Goal: Task Accomplishment & Management: Manage account settings

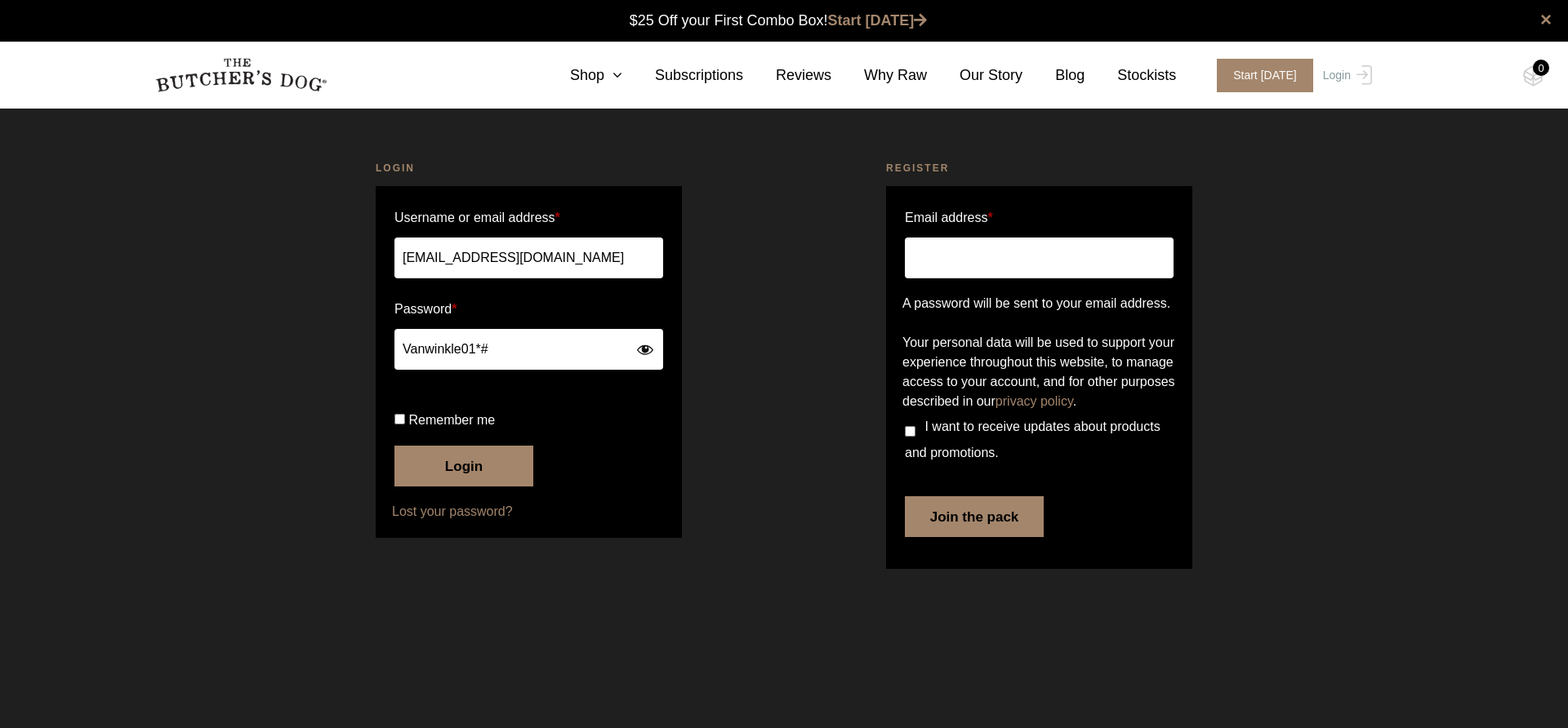
type input "Vanwinkle01*#"
click at [394, 446] on button "Login" at bounding box center [464, 466] width 139 height 41
drag, startPoint x: 565, startPoint y: 347, endPoint x: 334, endPoint y: 347, distance: 231.0
click at [334, 347] on div "Login Username or email address * pinnockc@tpg.com.au Password * Vanwinkle01*# …" at bounding box center [528, 368] width 510 height 455
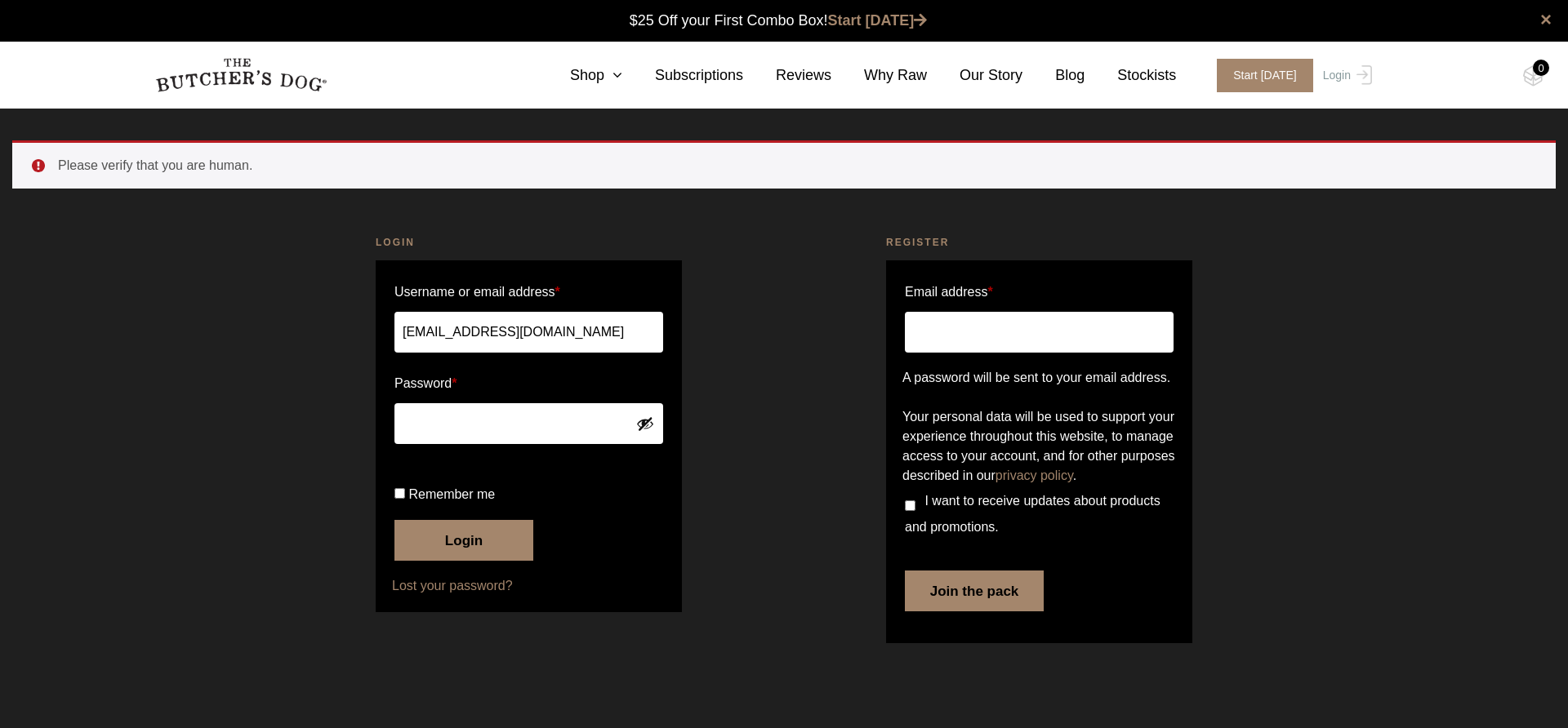
click at [651, 426] on button "Show password" at bounding box center [644, 424] width 18 height 18
click at [498, 561] on button "Login" at bounding box center [464, 540] width 139 height 41
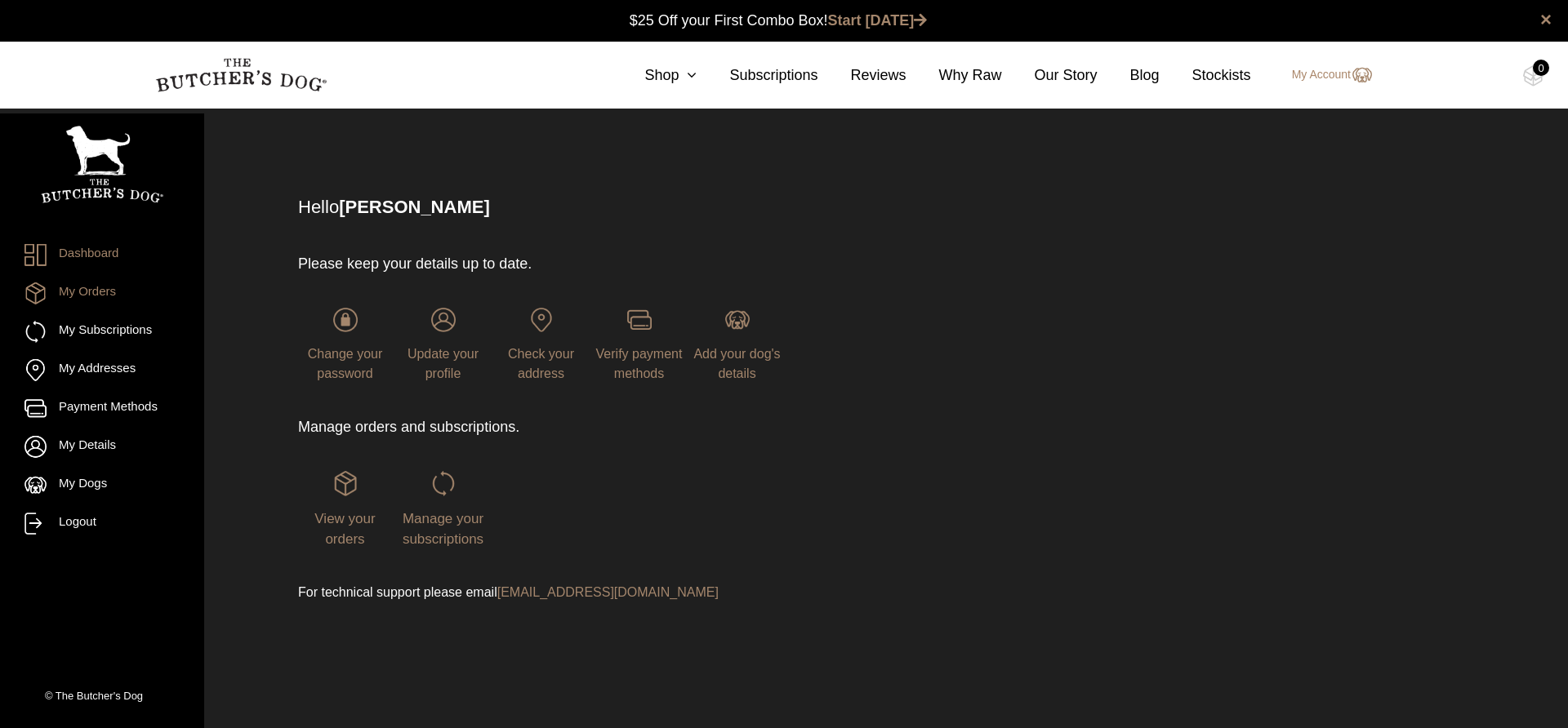
click at [116, 298] on link "My Orders" at bounding box center [102, 293] width 155 height 22
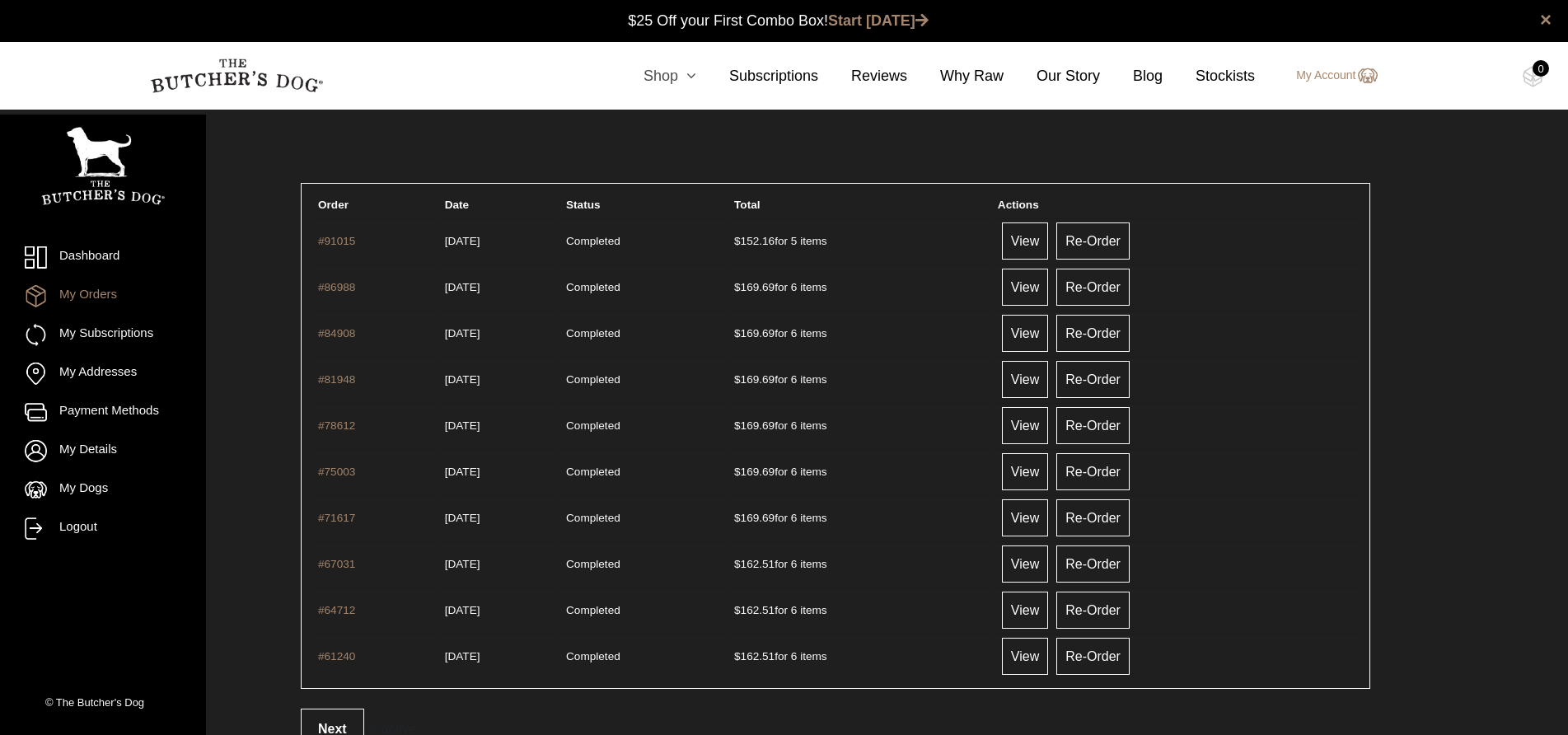
click at [681, 83] on link "Shop" at bounding box center [653, 76] width 85 height 22
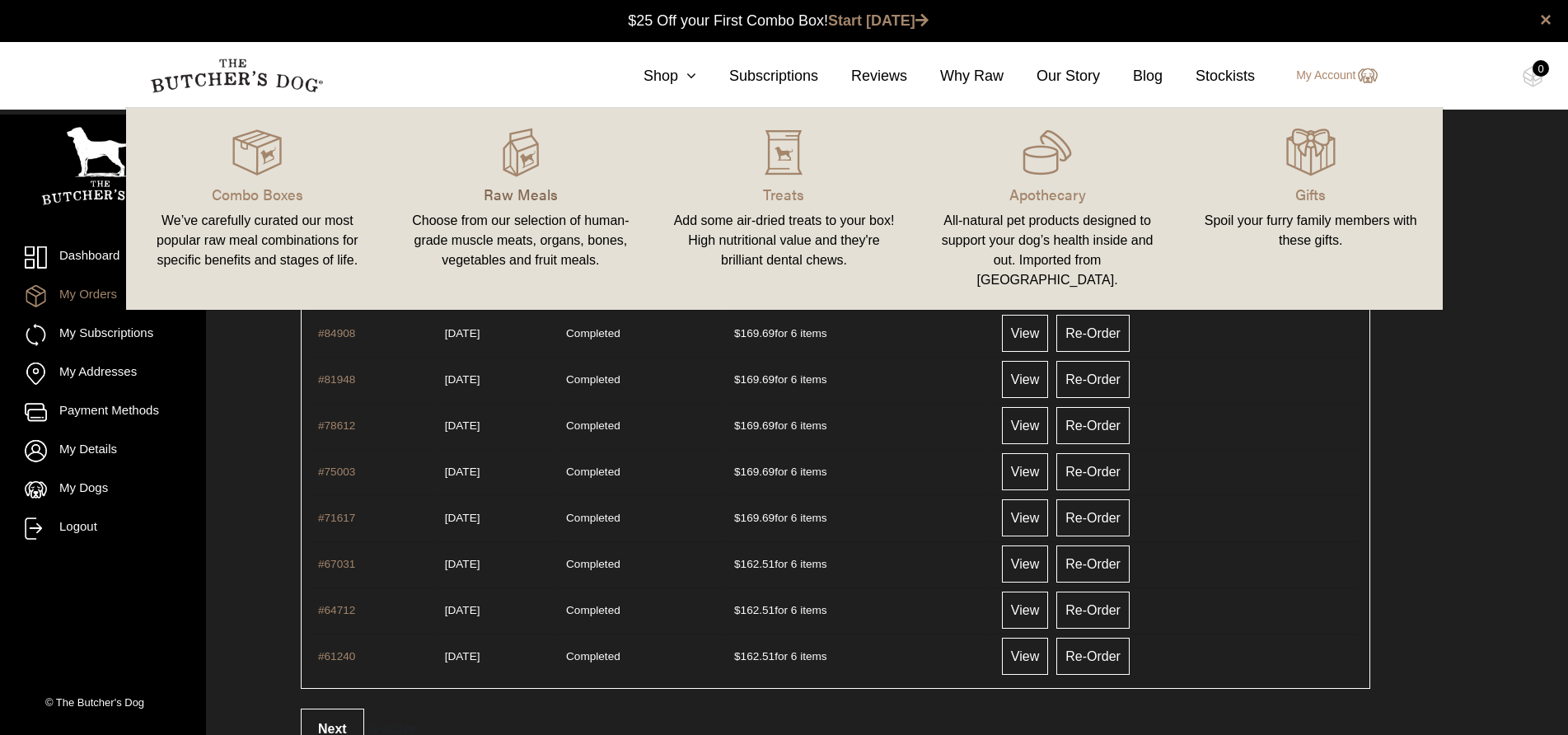
click at [530, 202] on p "Raw Meals" at bounding box center [521, 194] width 224 height 22
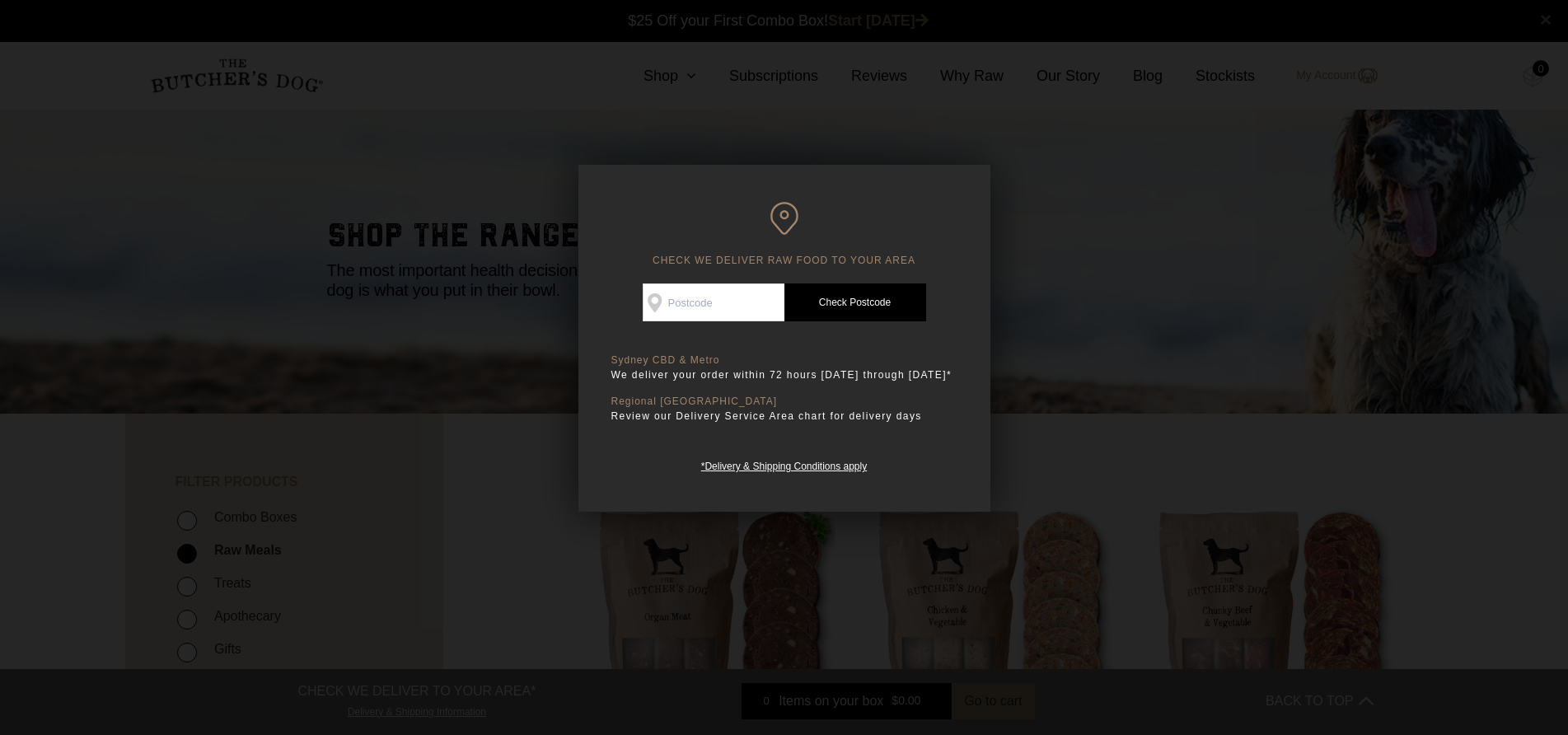
click at [528, 258] on div at bounding box center [784, 368] width 1568 height 735
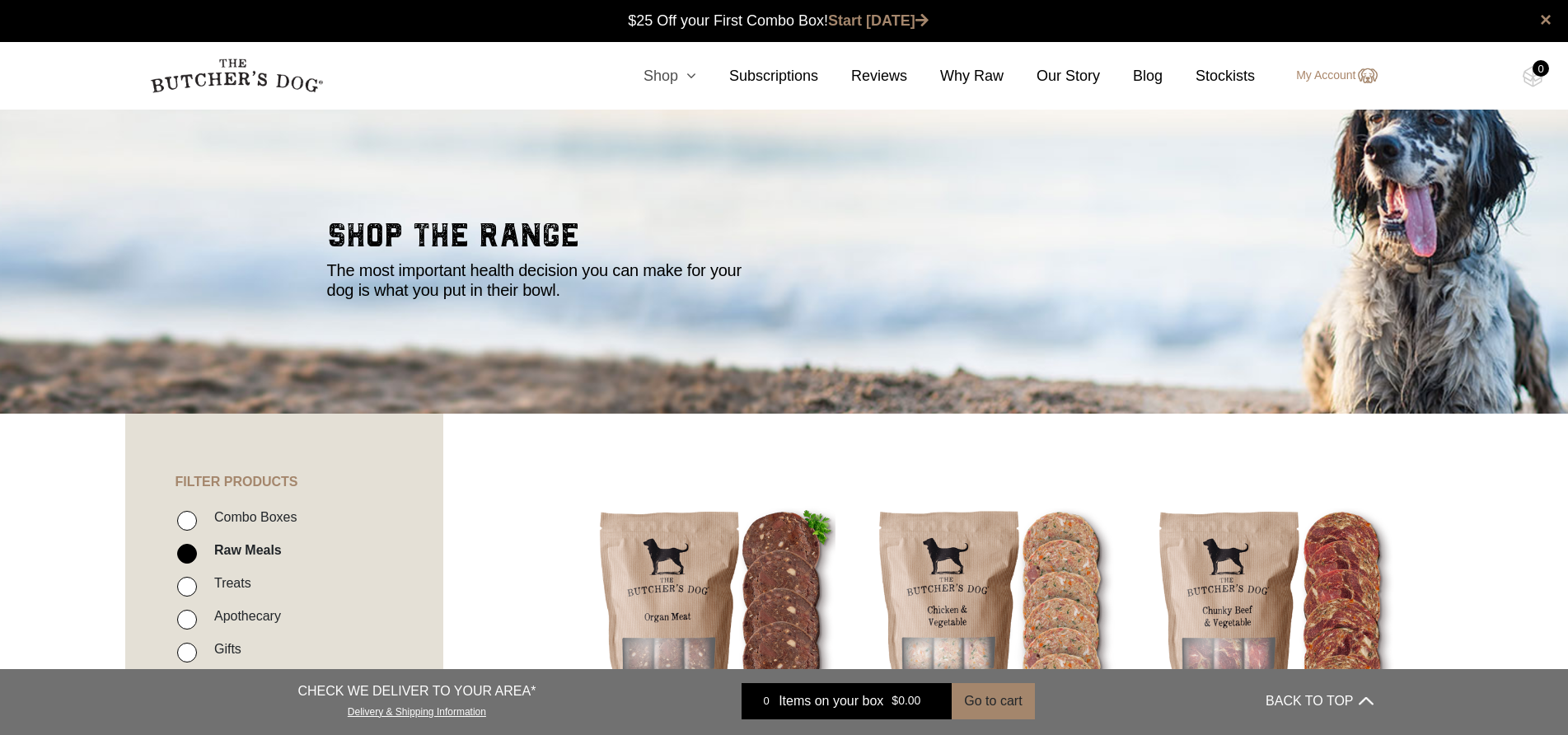
click at [696, 77] on icon at bounding box center [687, 75] width 18 height 14
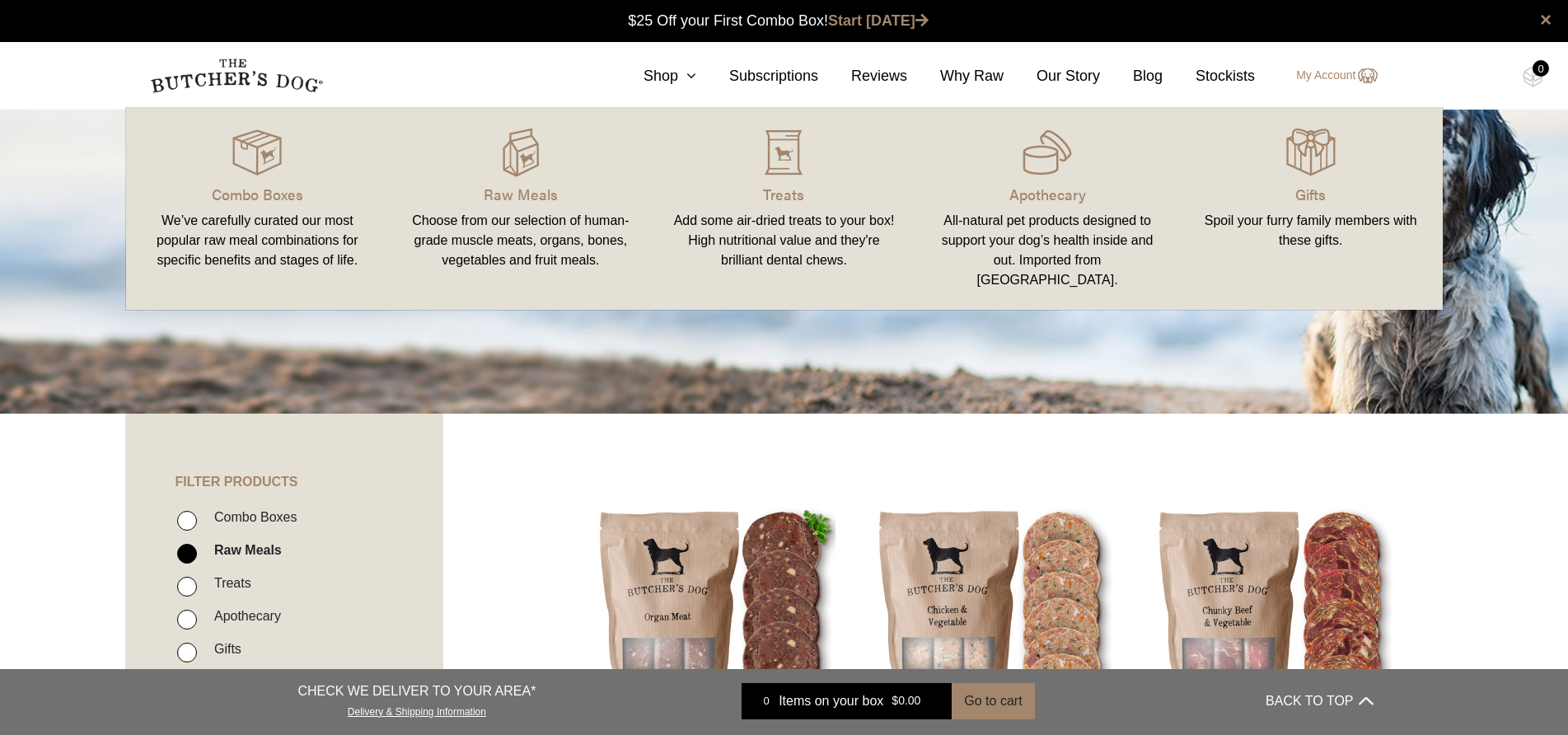
click at [248, 212] on div "We’ve carefully curated our most popular raw meal combinations for specific ben…" at bounding box center [258, 241] width 224 height 59
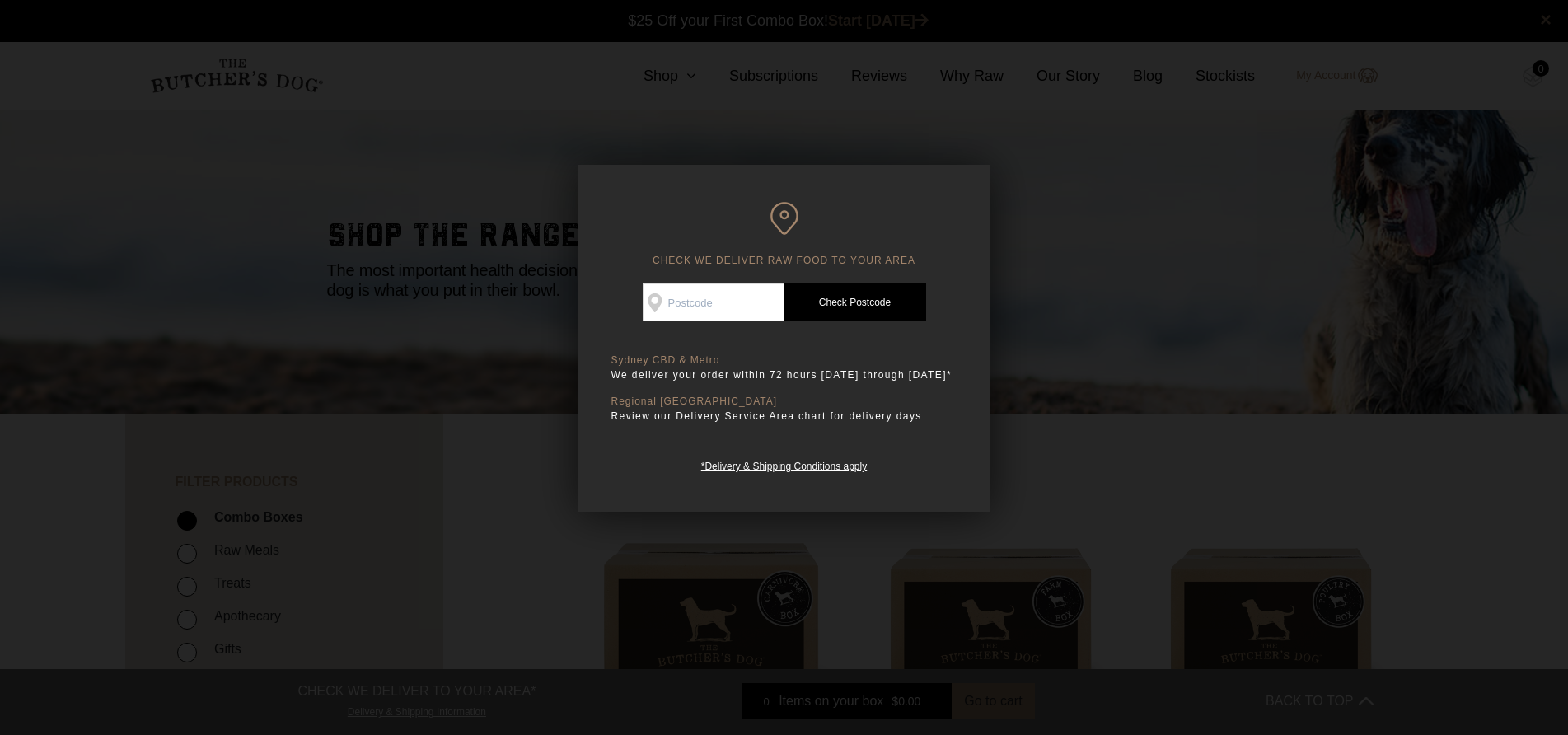
click at [755, 313] on input "Check Availability At" at bounding box center [714, 303] width 142 height 38
type input "2036"
click at [840, 306] on link "Check Postcode" at bounding box center [855, 303] width 142 height 38
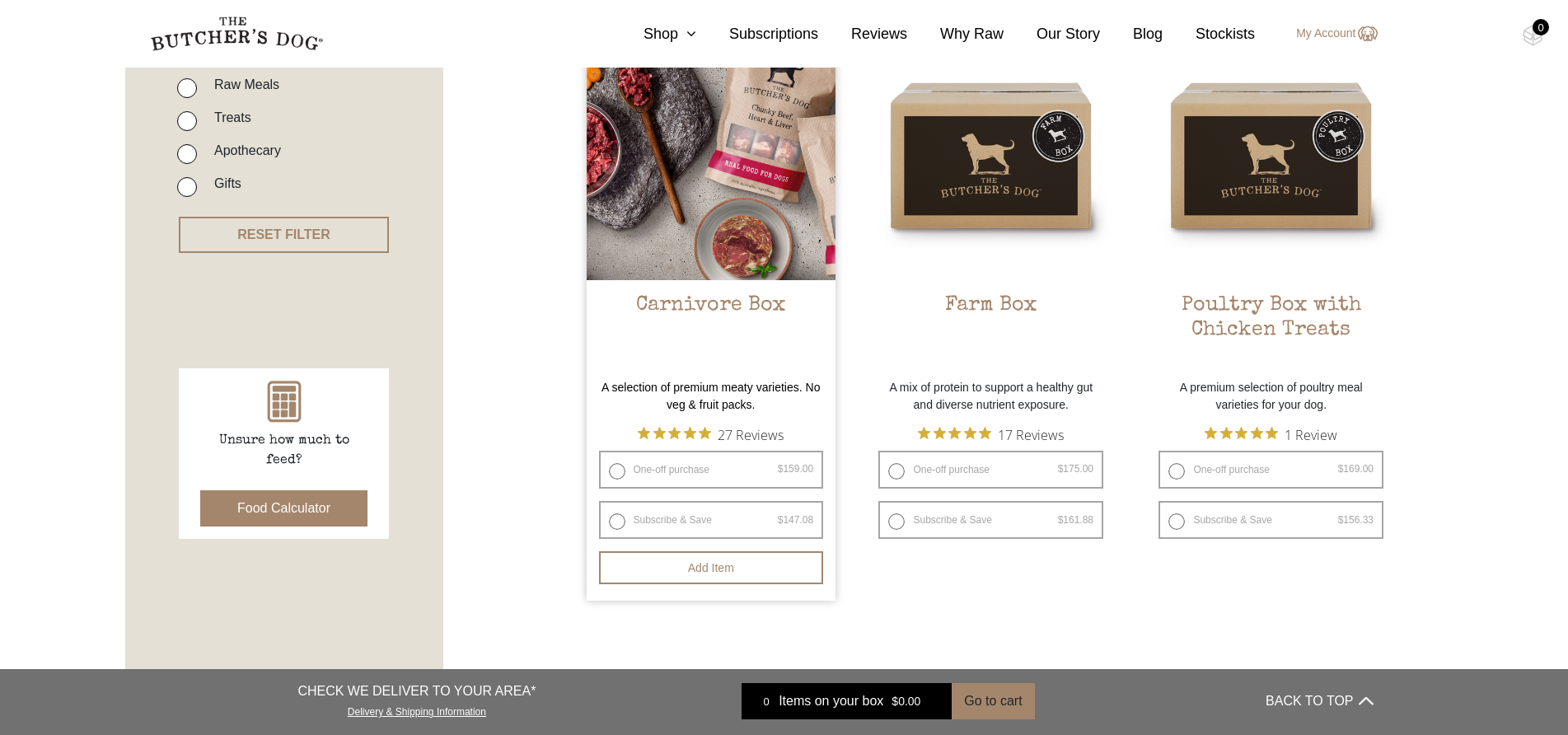
scroll to position [495, 0]
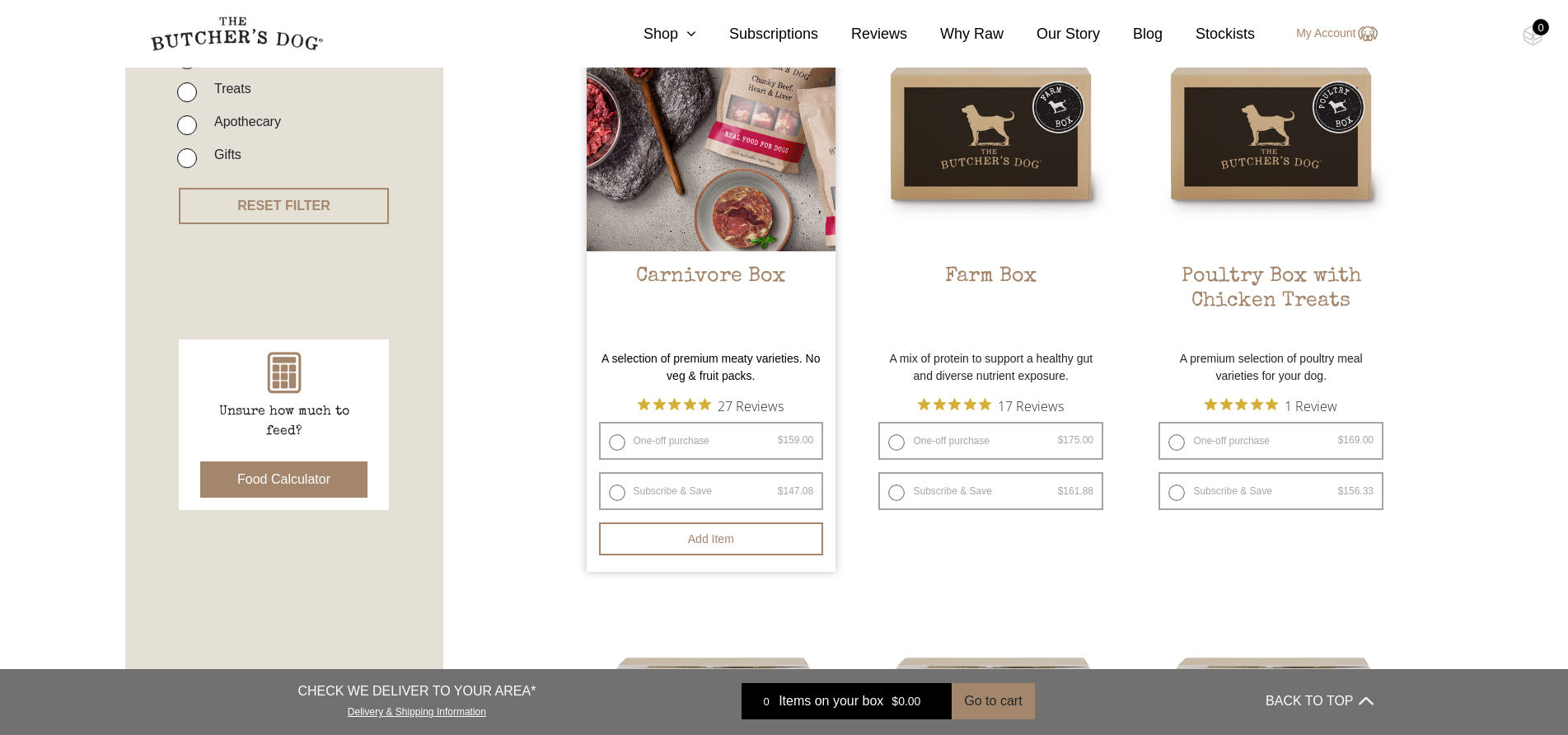
click at [610, 444] on label "One-off purchase $ 159.00 — or subscribe and save 7.5%" at bounding box center [712, 441] width 225 height 38
radio input "true"
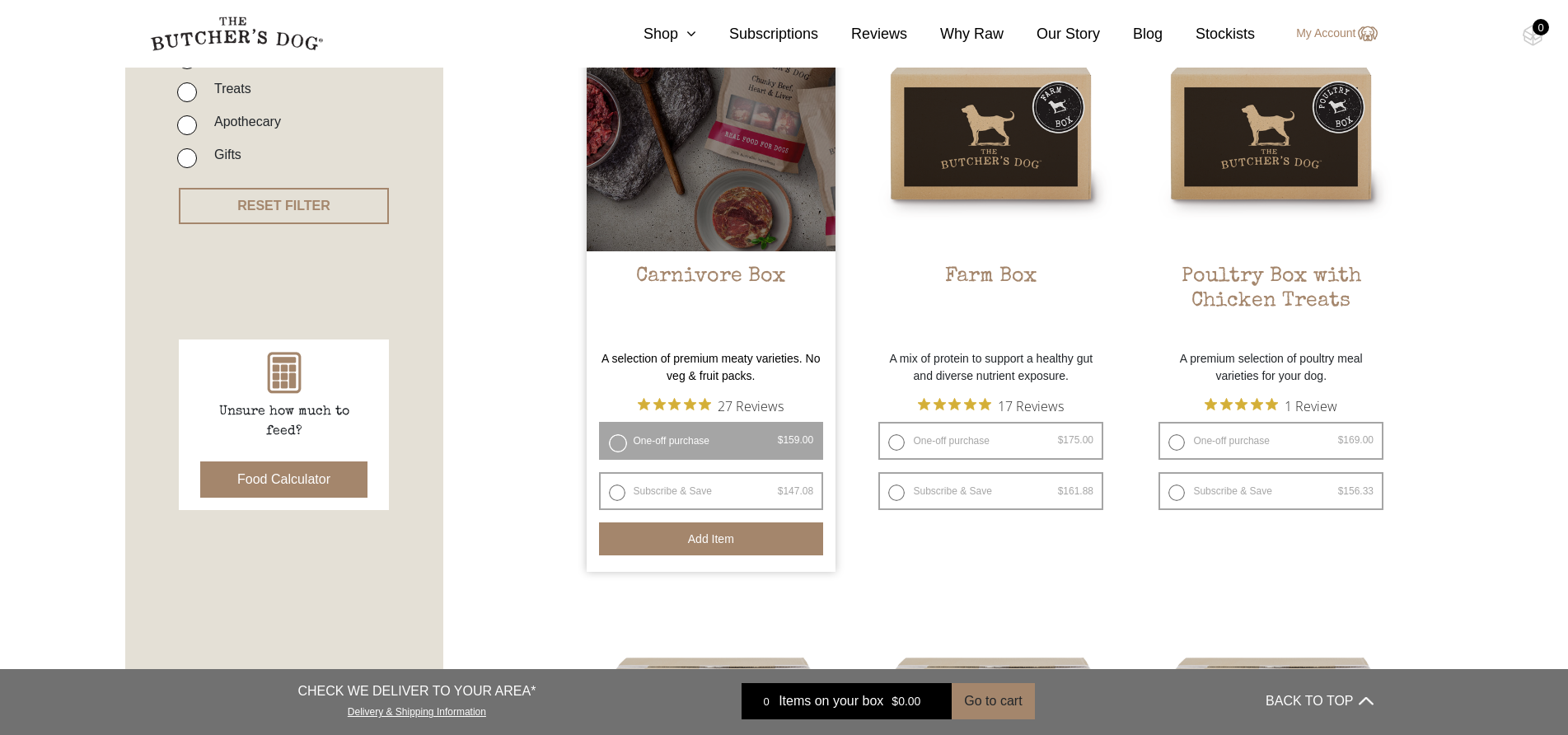
click at [684, 537] on button "Add item" at bounding box center [712, 539] width 225 height 33
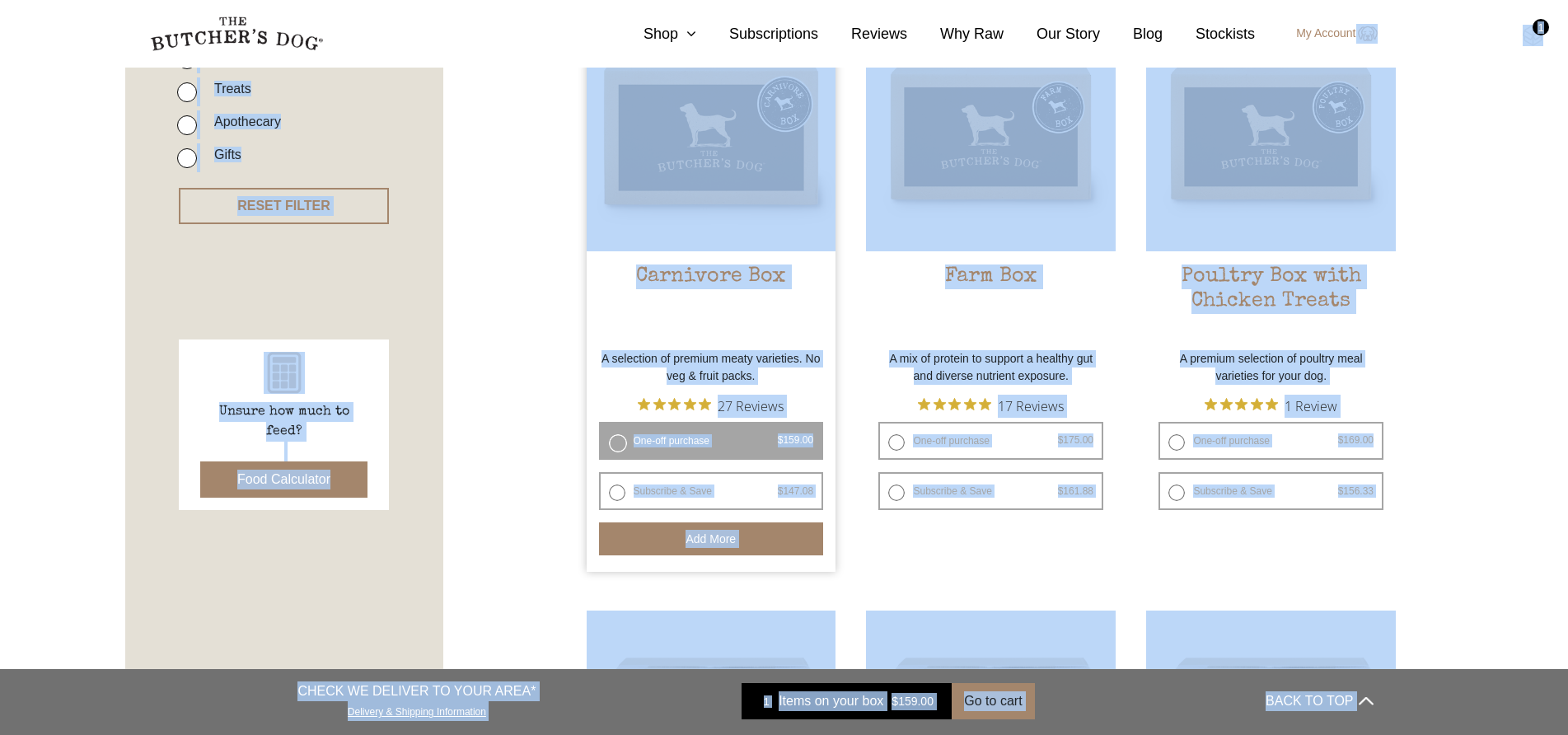
click at [1531, 40] on img at bounding box center [1533, 36] width 20 height 21
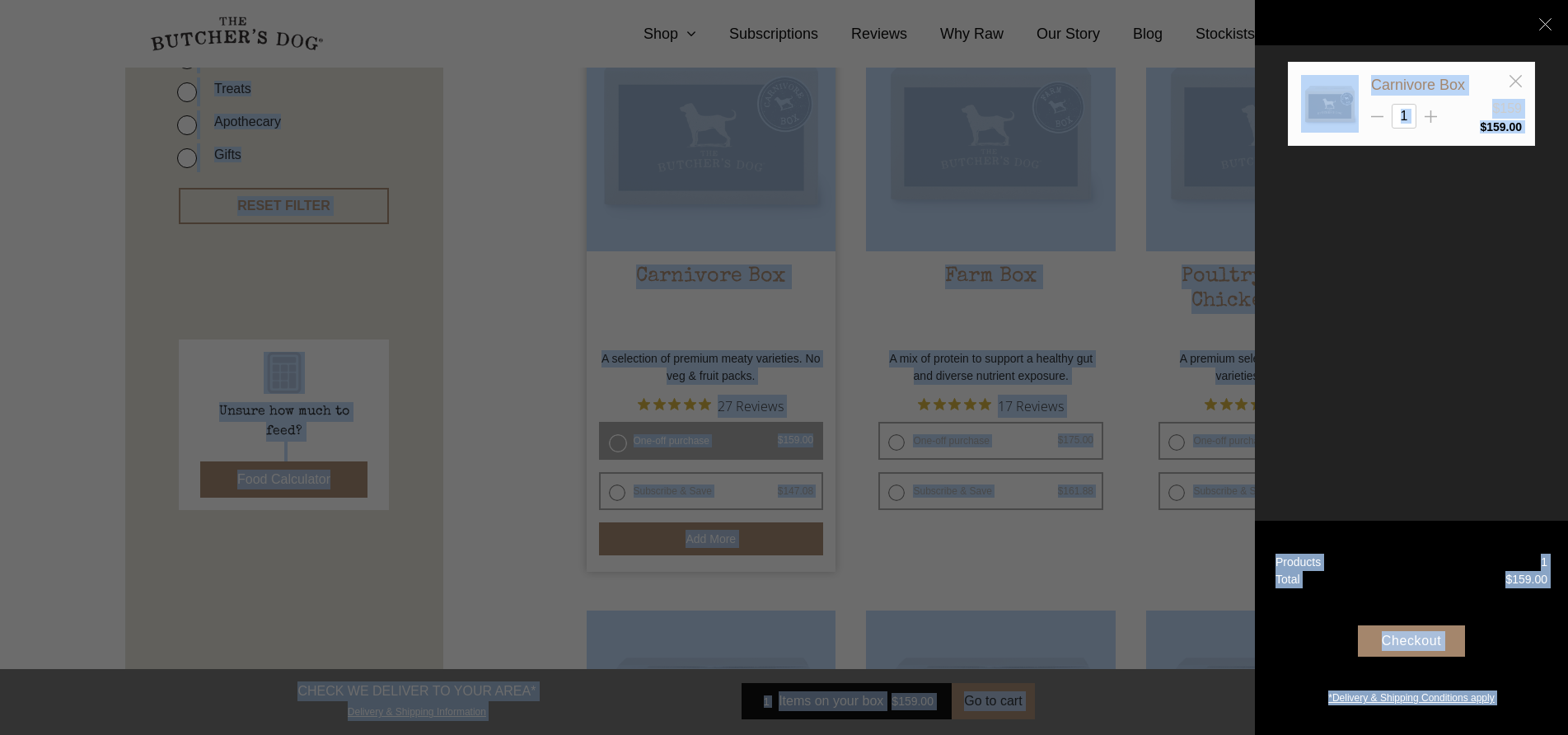
click at [1426, 642] on div "Checkout" at bounding box center [1412, 641] width 107 height 32
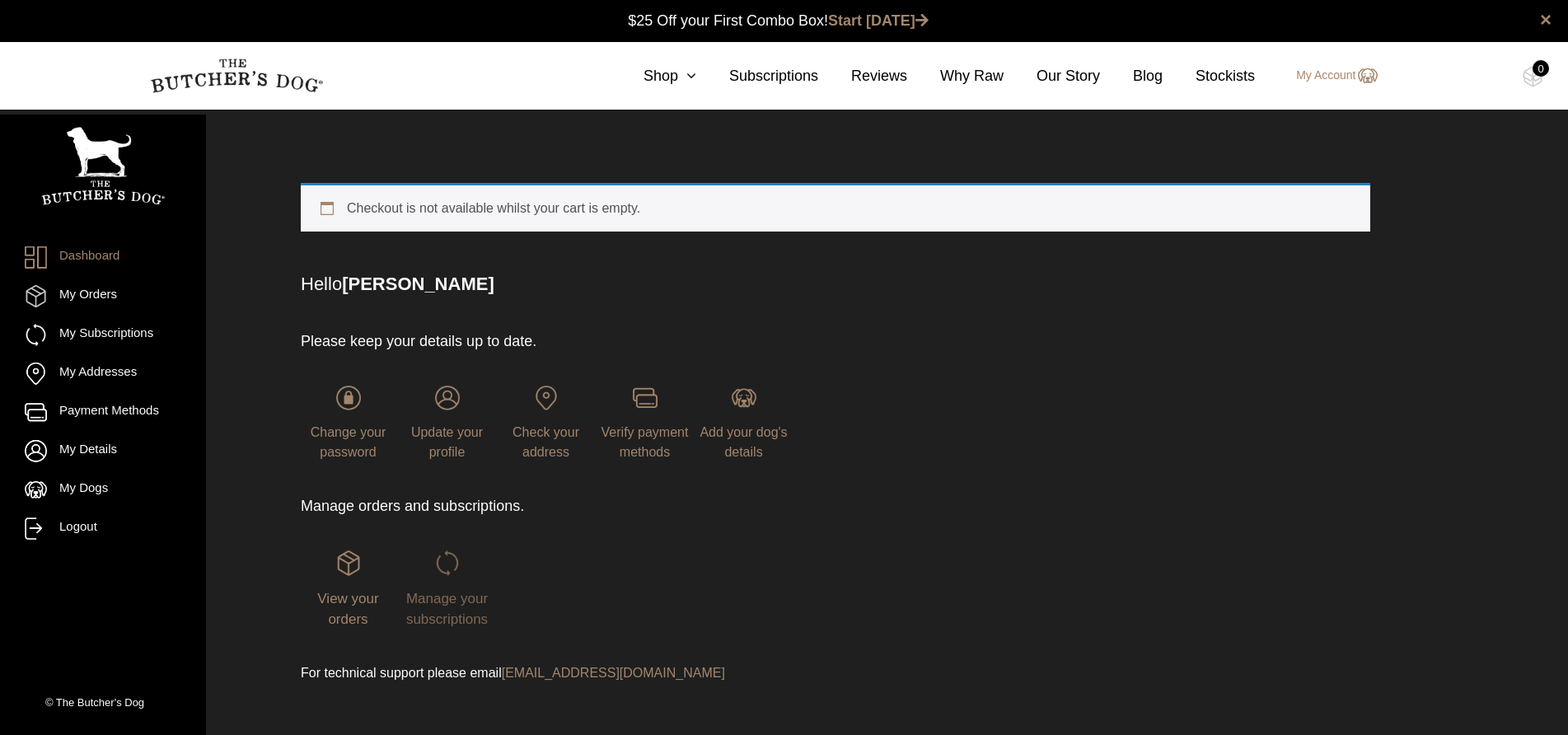
click at [454, 599] on span "Manage your subscriptions" at bounding box center [447, 609] width 82 height 37
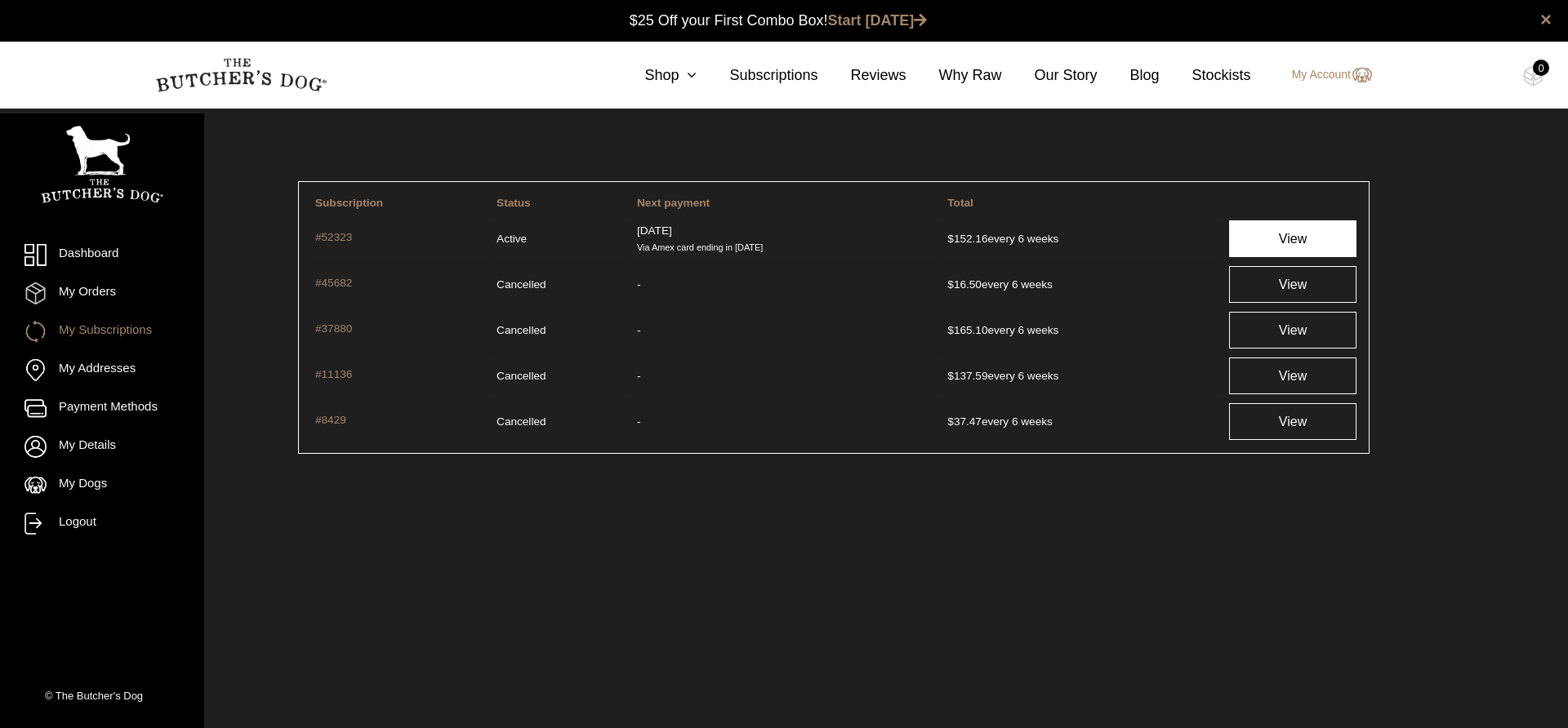
click at [1279, 232] on link "View" at bounding box center [1292, 239] width 127 height 37
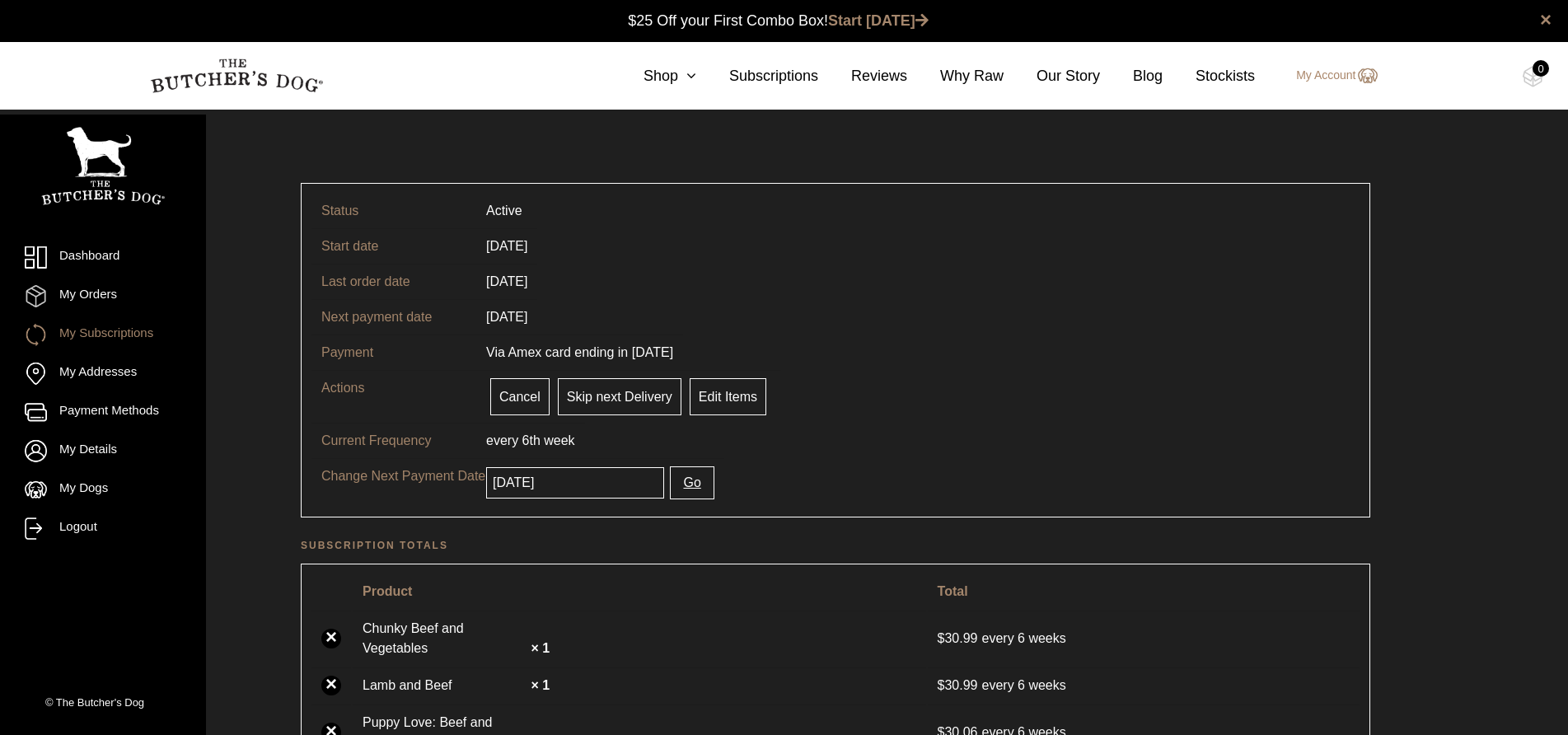
click at [670, 481] on button "Go" at bounding box center [692, 483] width 44 height 33
click at [617, 488] on input "[DATE]" at bounding box center [575, 483] width 178 height 32
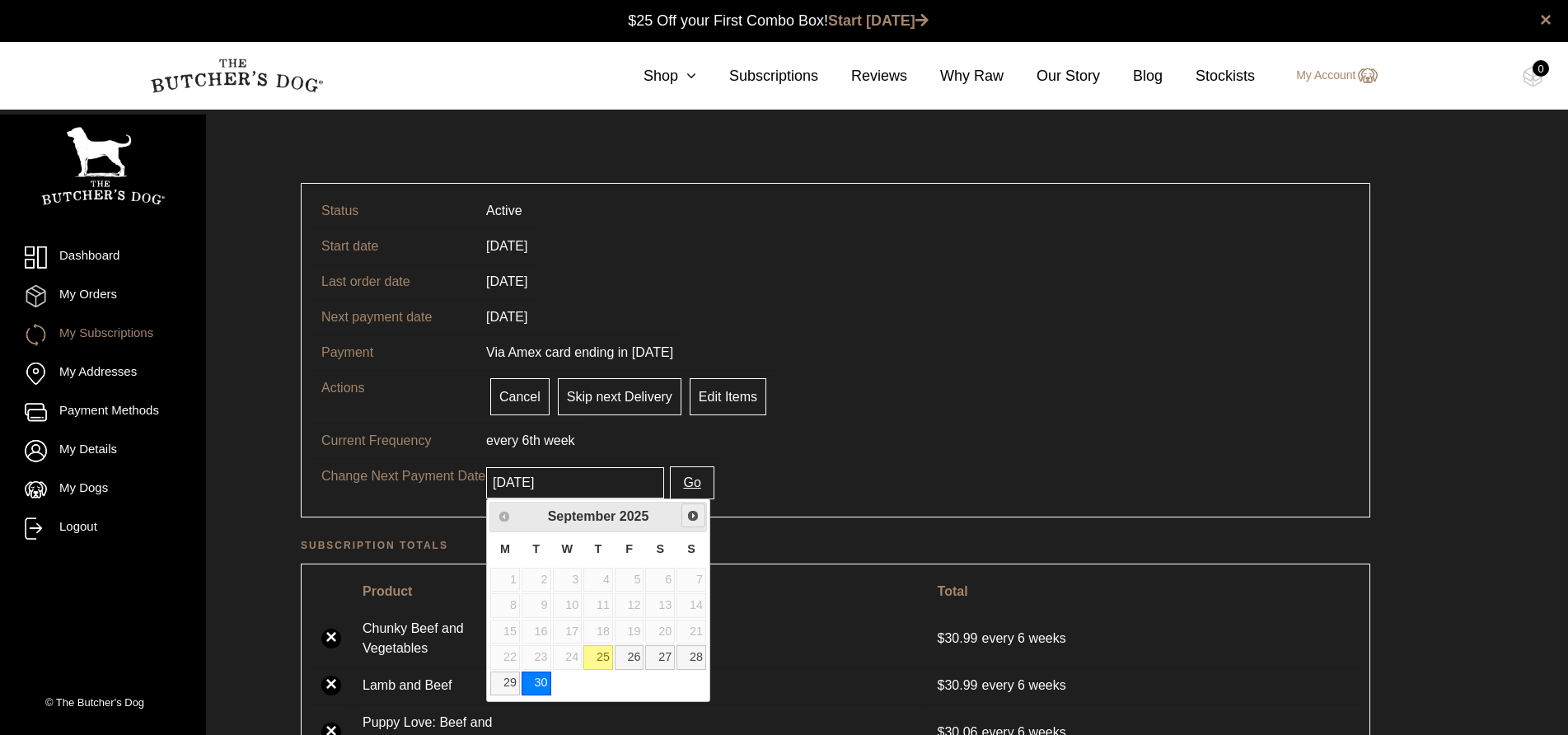
click at [693, 516] on span "Next" at bounding box center [693, 516] width 13 height 13
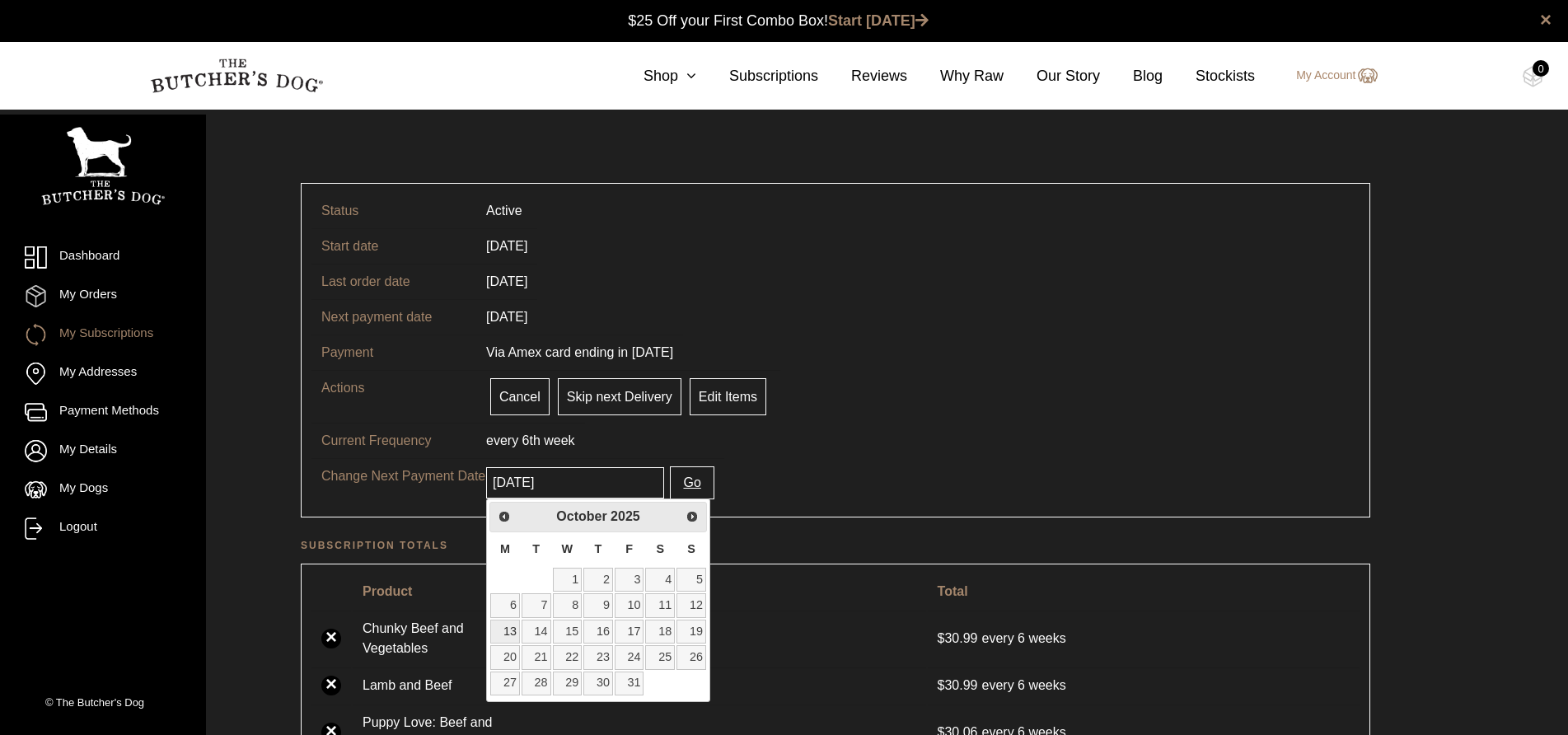
click at [517, 629] on link "13" at bounding box center [504, 631] width 30 height 24
type input "2025-10-13"
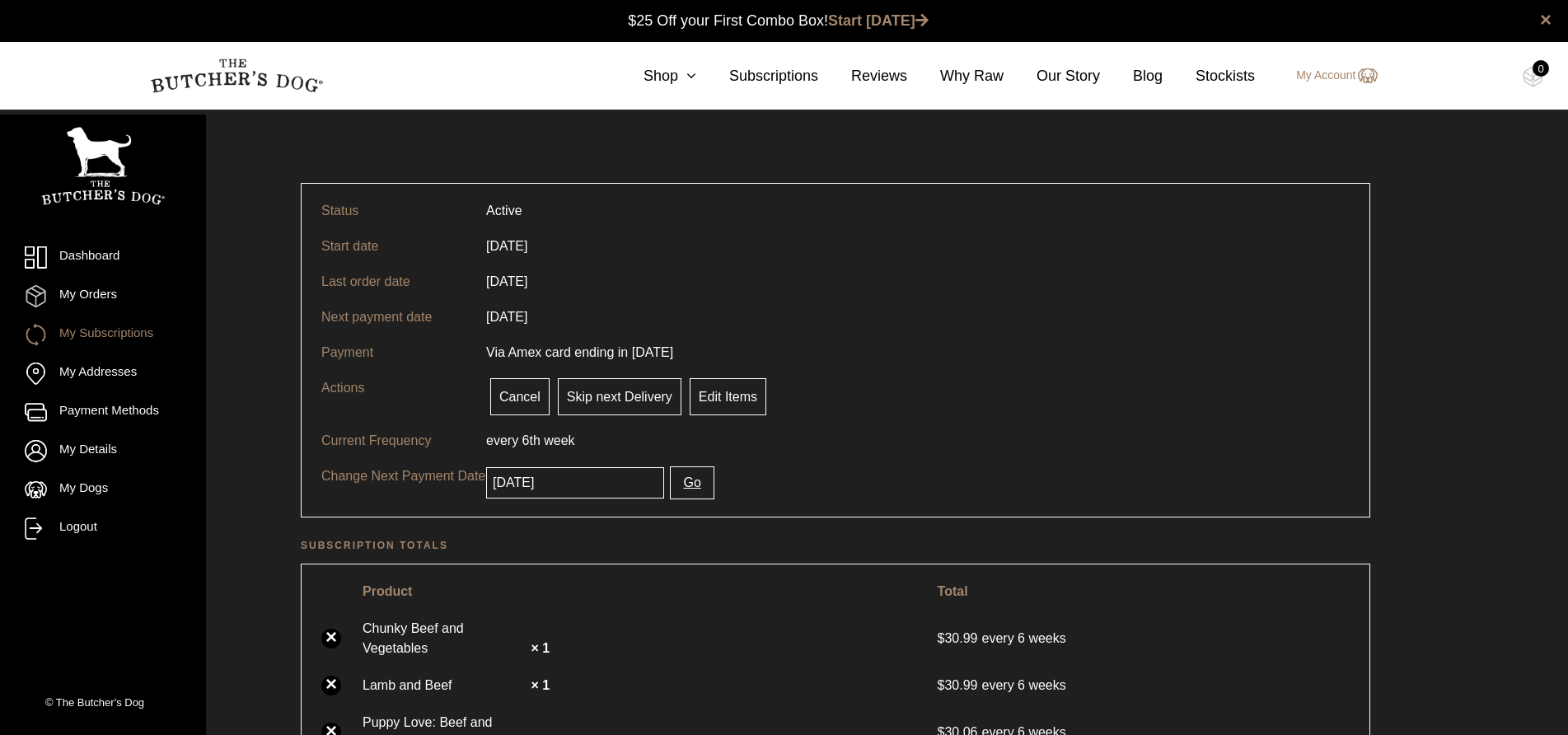
click at [670, 481] on button "Go" at bounding box center [692, 483] width 44 height 33
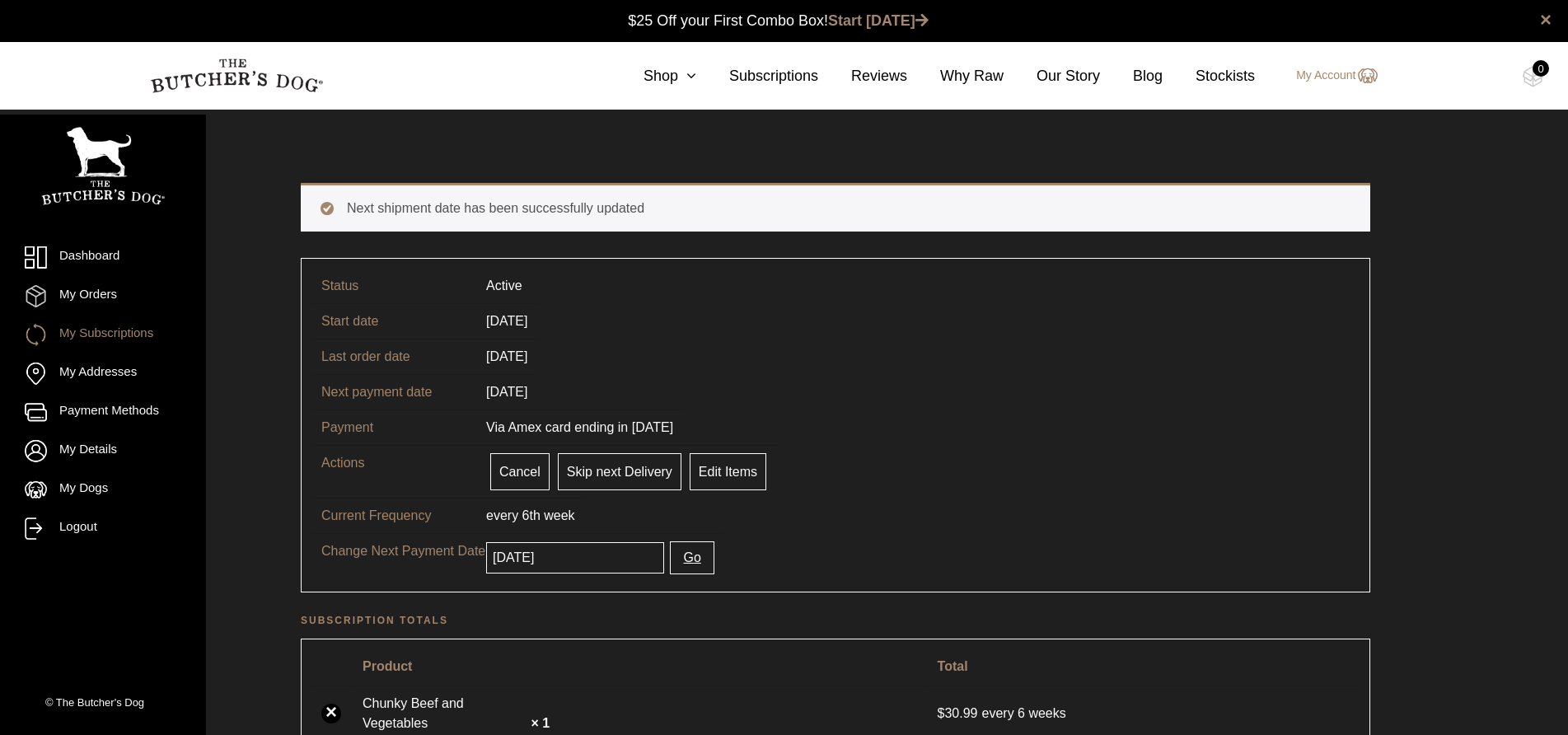
click at [127, 328] on link "My Subscriptions" at bounding box center [103, 335] width 156 height 22
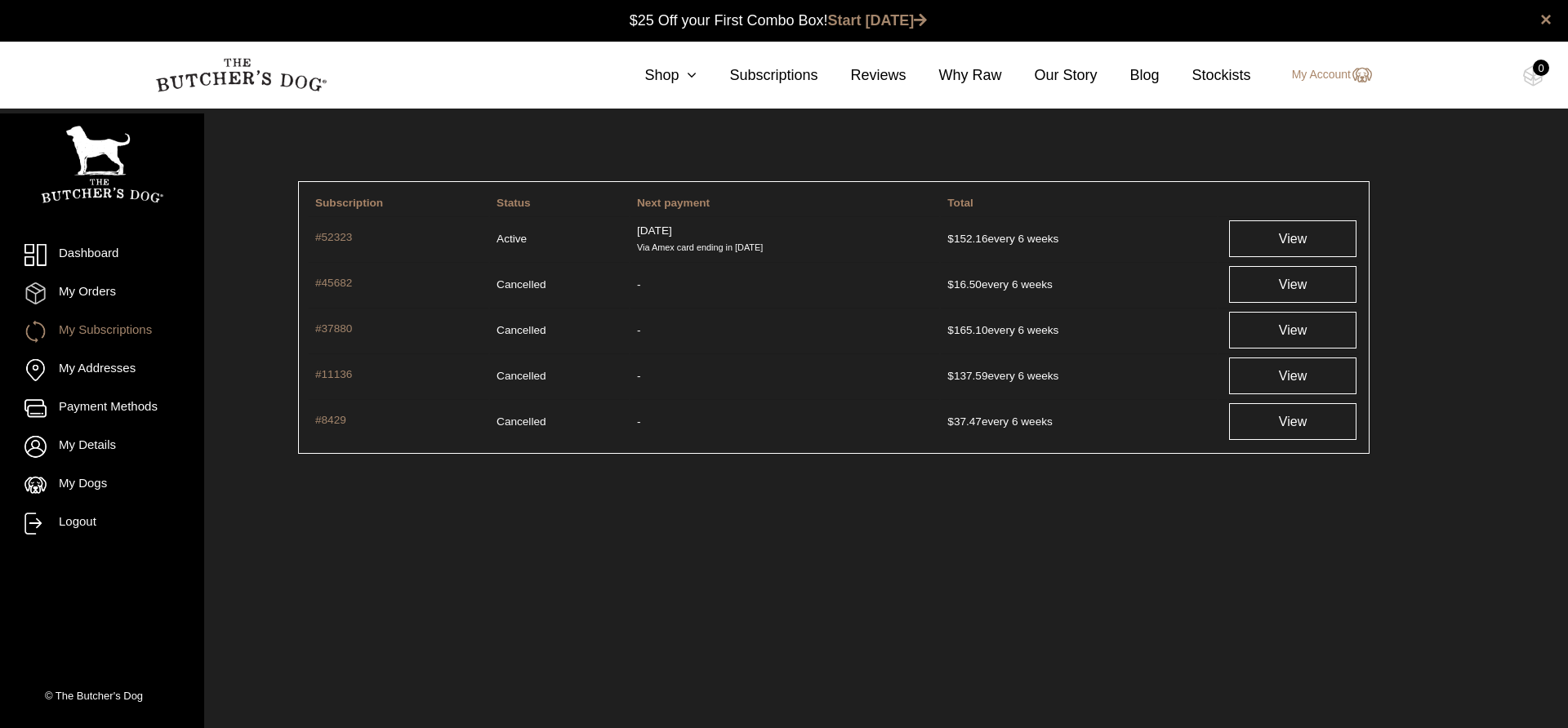
click at [72, 521] on link "Logout" at bounding box center [102, 524] width 155 height 22
